Goal: Check status: Check status

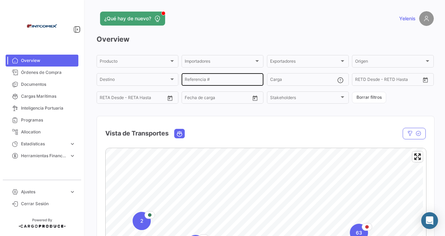
click at [189, 77] on div "Referencia #" at bounding box center [223, 79] width 76 height 14
click at [203, 80] on input "Referencia #" at bounding box center [223, 80] width 76 height 5
click at [190, 80] on input "Referencia #" at bounding box center [223, 80] width 76 height 5
click at [195, 80] on input "Referencia #" at bounding box center [223, 80] width 76 height 5
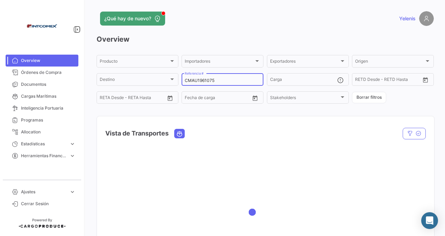
type input "CMAU1961075"
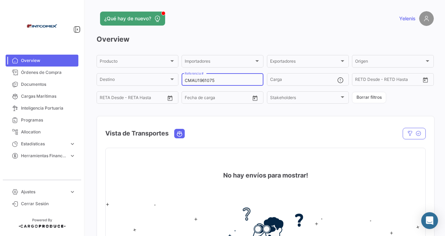
click at [222, 80] on input "CMAU1961075" at bounding box center [223, 80] width 76 height 5
drag, startPoint x: 222, startPoint y: 80, endPoint x: 192, endPoint y: 79, distance: 29.4
click at [183, 85] on div "CMAU1961075 Referencia #" at bounding box center [223, 79] width 82 height 14
drag, startPoint x: 194, startPoint y: 76, endPoint x: 183, endPoint y: 83, distance: 12.5
click at [183, 83] on div "CMAU1961075 Referencia #" at bounding box center [223, 79] width 82 height 14
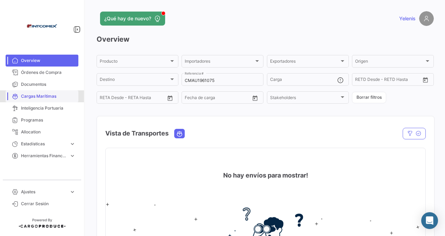
click at [38, 98] on span "Cargas Marítimas" at bounding box center [48, 96] width 55 height 6
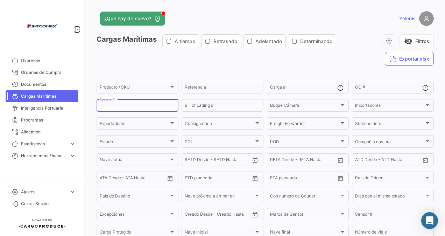
click at [132, 107] on input "Reserva #" at bounding box center [138, 106] width 76 height 5
type input "E"
type input "SHZ6975737"
click at [129, 107] on input "SHZ6975737" at bounding box center [138, 106] width 76 height 5
drag, startPoint x: 129, startPoint y: 105, endPoint x: 17, endPoint y: 103, distance: 112.0
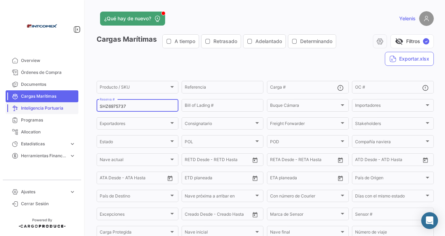
click at [17, 103] on mat-sidenav-container "Overview Órdenes de Compra Documentos Cargas Marítimas Inteligencia Portuaria P…" at bounding box center [222, 118] width 445 height 236
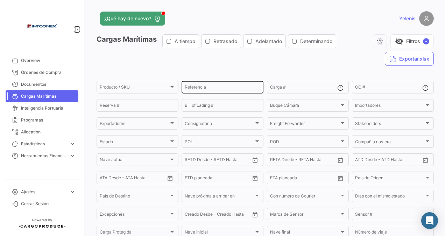
click at [203, 85] on div "Referencia" at bounding box center [223, 87] width 76 height 14
paste input "CMAU1961075"
type input "CMAU1961075"
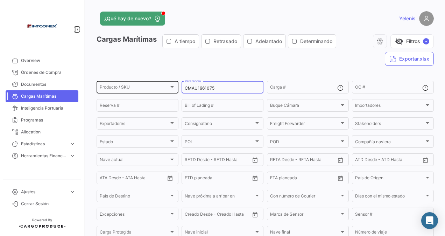
drag, startPoint x: 224, startPoint y: 86, endPoint x: 171, endPoint y: 86, distance: 52.1
click at [0, 0] on div "Producto / SKU Producto / SKU CMAU1961075 Referencia Carga # OC # Reserva # Bil…" at bounding box center [0, 0] width 0 height 0
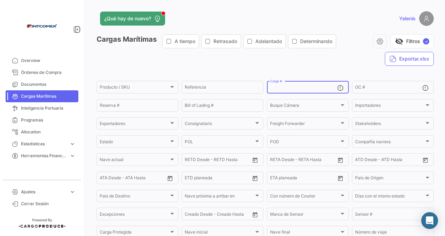
click at [285, 86] on input "Carga #" at bounding box center [303, 88] width 67 height 5
paste input "CMAU1961075"
type input "CMAU1961075"
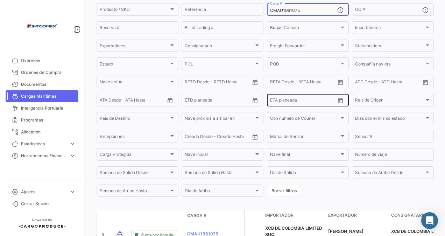
scroll to position [121, 0]
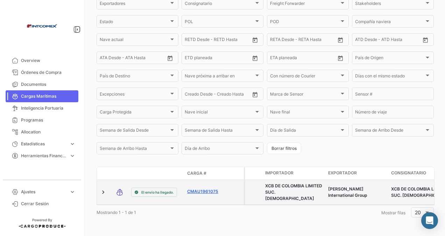
click at [201, 190] on link "CMAU1961075" at bounding box center [205, 191] width 36 height 6
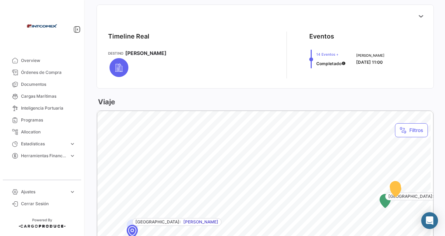
scroll to position [420, 0]
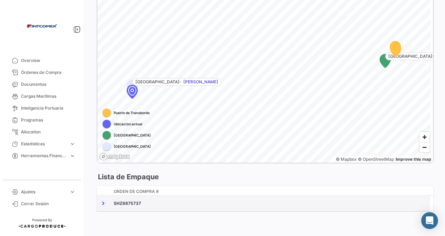
click at [103, 201] on link at bounding box center [103, 203] width 7 height 7
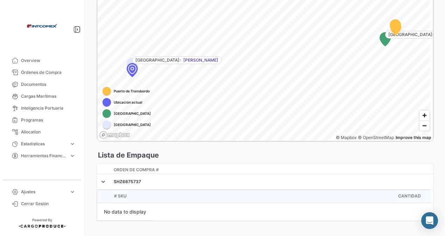
scroll to position [451, 0]
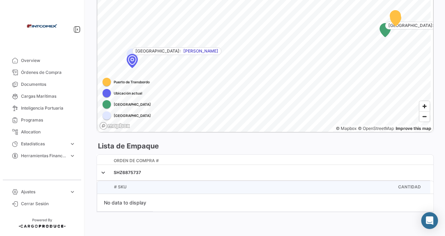
click at [133, 63] on div "Map marker" at bounding box center [132, 60] width 30 height 30
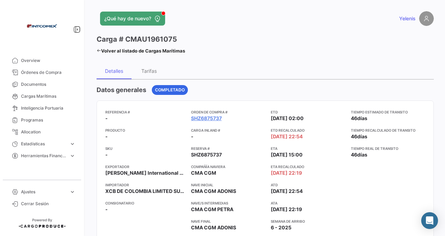
scroll to position [0, 0]
click at [99, 51] on icon at bounding box center [99, 50] width 5 height 5
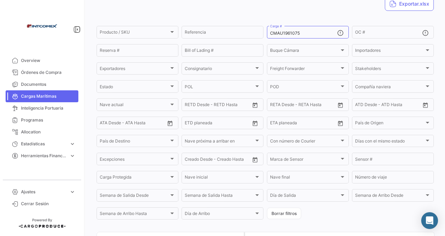
scroll to position [105, 0]
